Goal: Find specific page/section: Find specific page/section

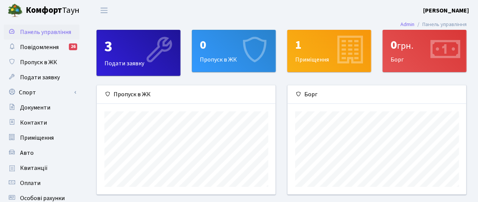
scroll to position [109, 179]
click at [36, 183] on span "Оплати" at bounding box center [30, 183] width 20 height 8
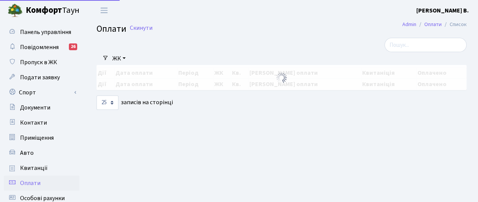
select select "25"
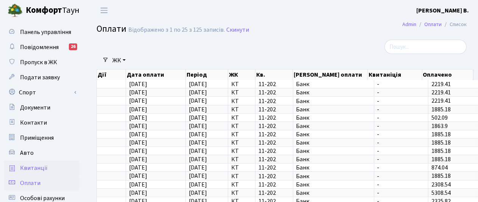
click at [29, 170] on span "Квитанції" at bounding box center [34, 168] width 28 height 8
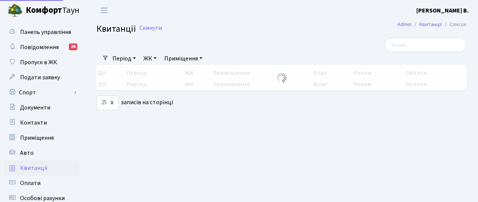
select select "25"
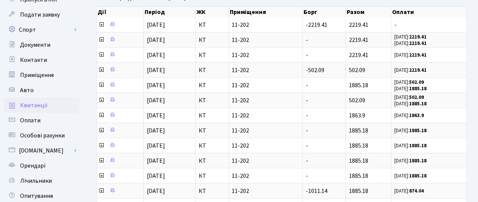
scroll to position [16, 0]
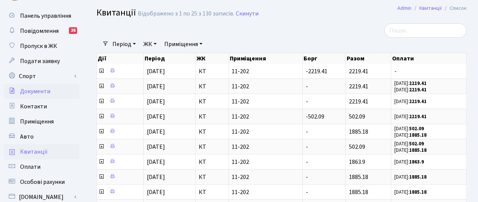
click at [36, 92] on span "Документи" at bounding box center [35, 91] width 30 height 8
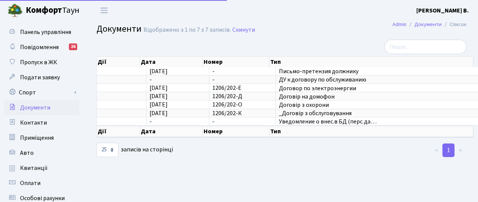
select select "25"
drag, startPoint x: 27, startPoint y: 169, endPoint x: 34, endPoint y: 162, distance: 9.4
click at [27, 168] on span "Квитанції" at bounding box center [34, 168] width 28 height 8
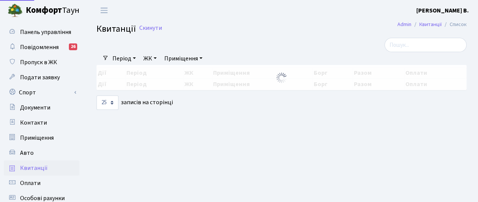
select select "25"
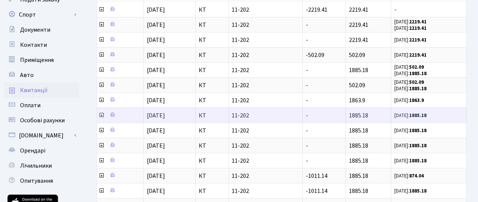
scroll to position [80, 0]
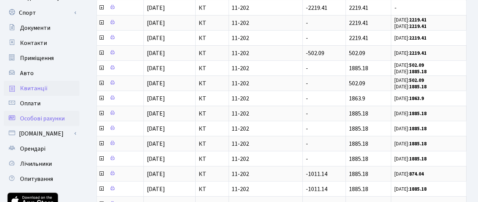
click at [30, 120] on span "Особові рахунки" at bounding box center [42, 119] width 45 height 8
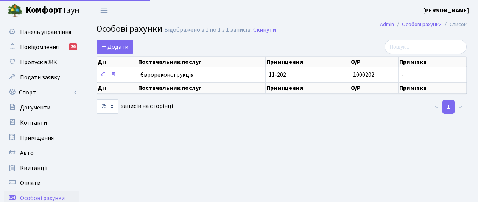
select select "25"
click at [32, 168] on span "Квитанції" at bounding box center [34, 168] width 28 height 8
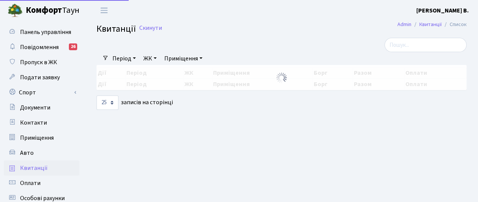
select select "25"
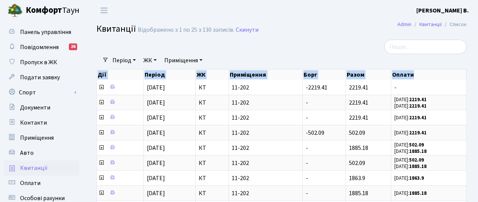
drag, startPoint x: 478, startPoint y: 67, endPoint x: 476, endPoint y: 134, distance: 67.0
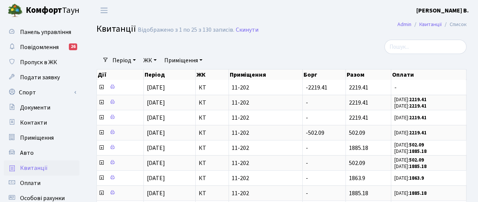
drag, startPoint x: 136, startPoint y: 50, endPoint x: 138, endPoint y: 45, distance: 5.6
click at [137, 50] on div at bounding box center [218, 47] width 254 height 14
click at [432, 25] on link "Квитанції" at bounding box center [430, 24] width 22 height 8
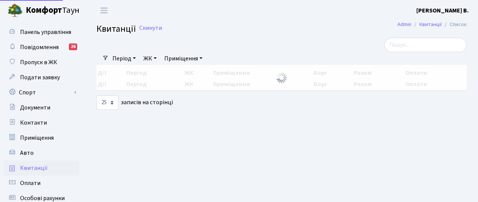
select select "25"
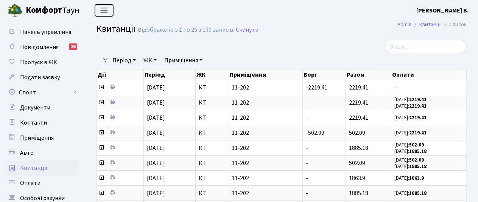
click at [104, 12] on span "Переключити навігацію" at bounding box center [103, 10] width 11 height 9
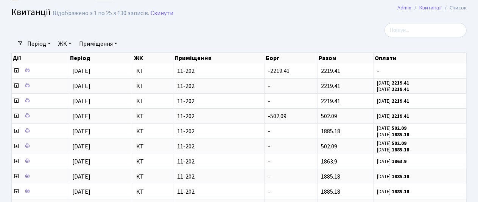
scroll to position [28, 0]
